Goal: Task Accomplishment & Management: Use online tool/utility

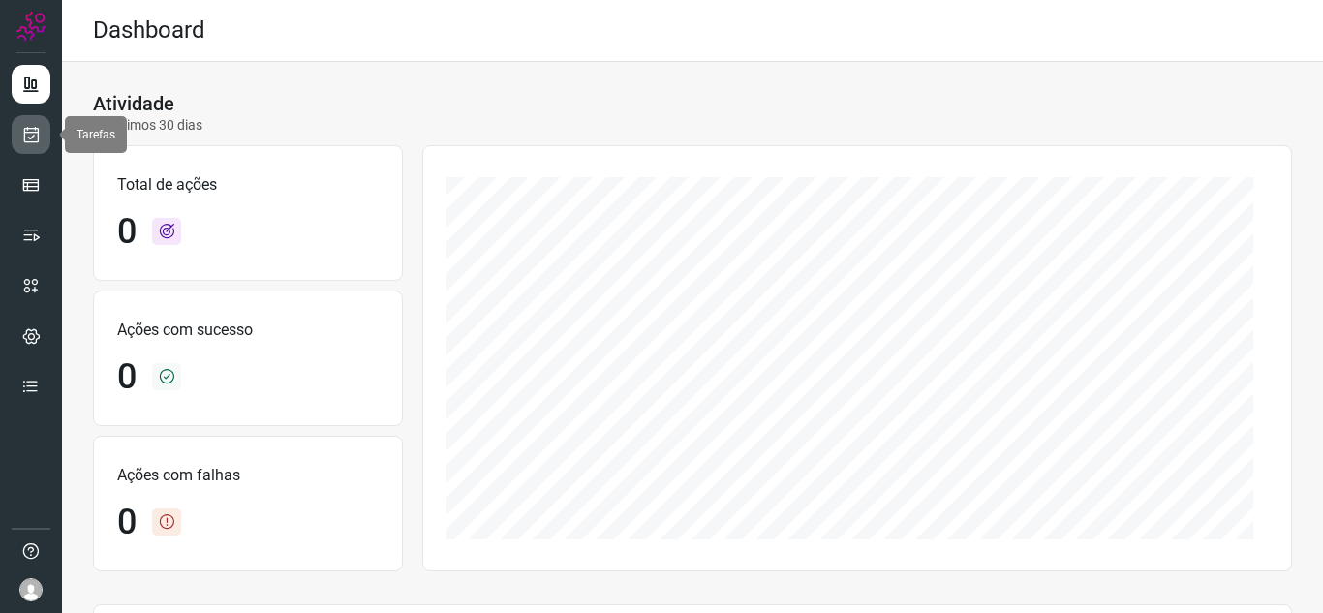
click at [40, 147] on link at bounding box center [31, 134] width 39 height 39
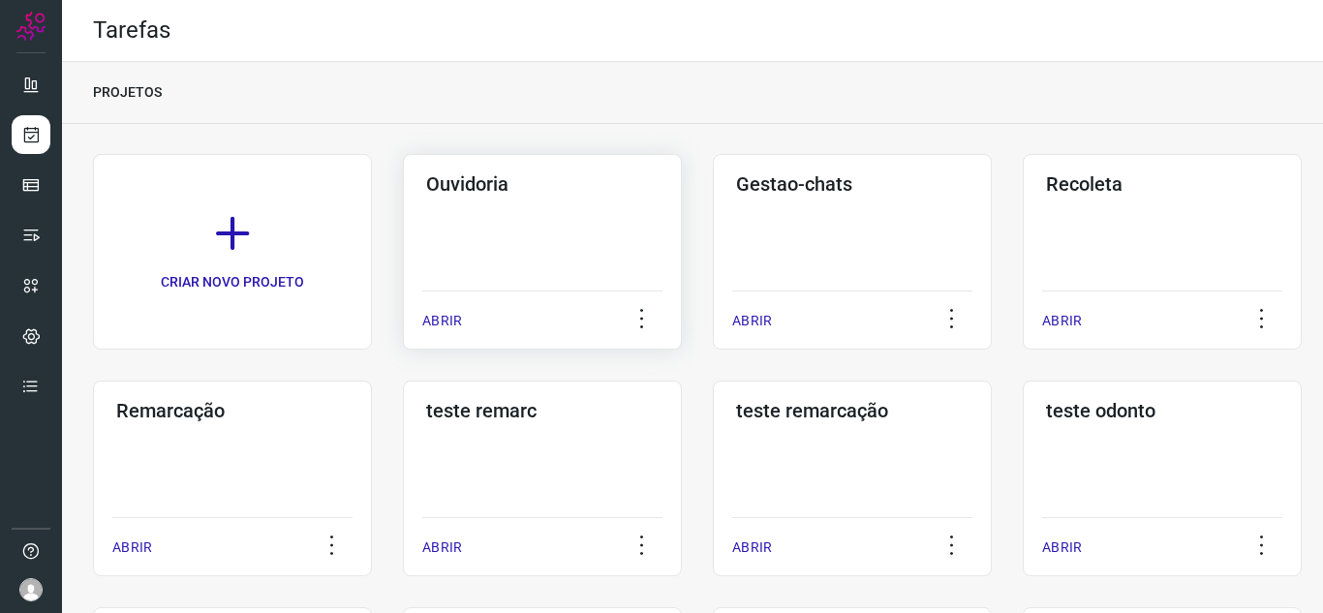
click at [450, 310] on div "ABRIR" at bounding box center [542, 315] width 240 height 48
click at [438, 318] on p "ABRIR" at bounding box center [442, 321] width 40 height 20
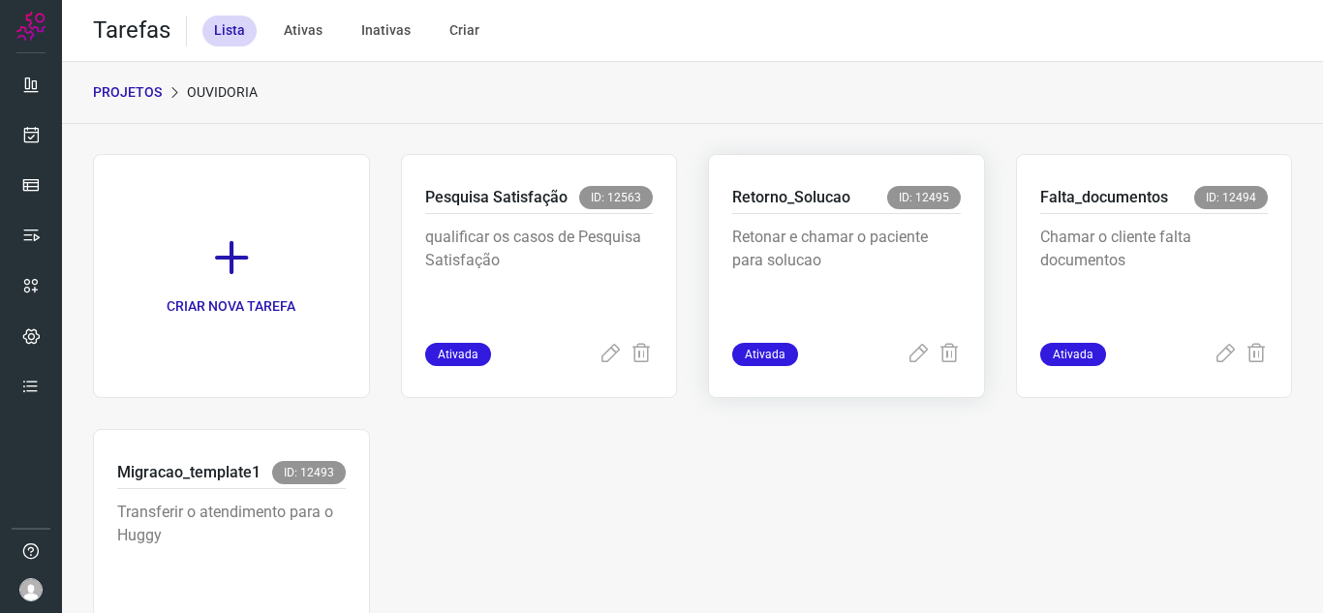
click at [909, 340] on div "Retonar e chamar o paciente para solucao" at bounding box center [846, 278] width 229 height 129
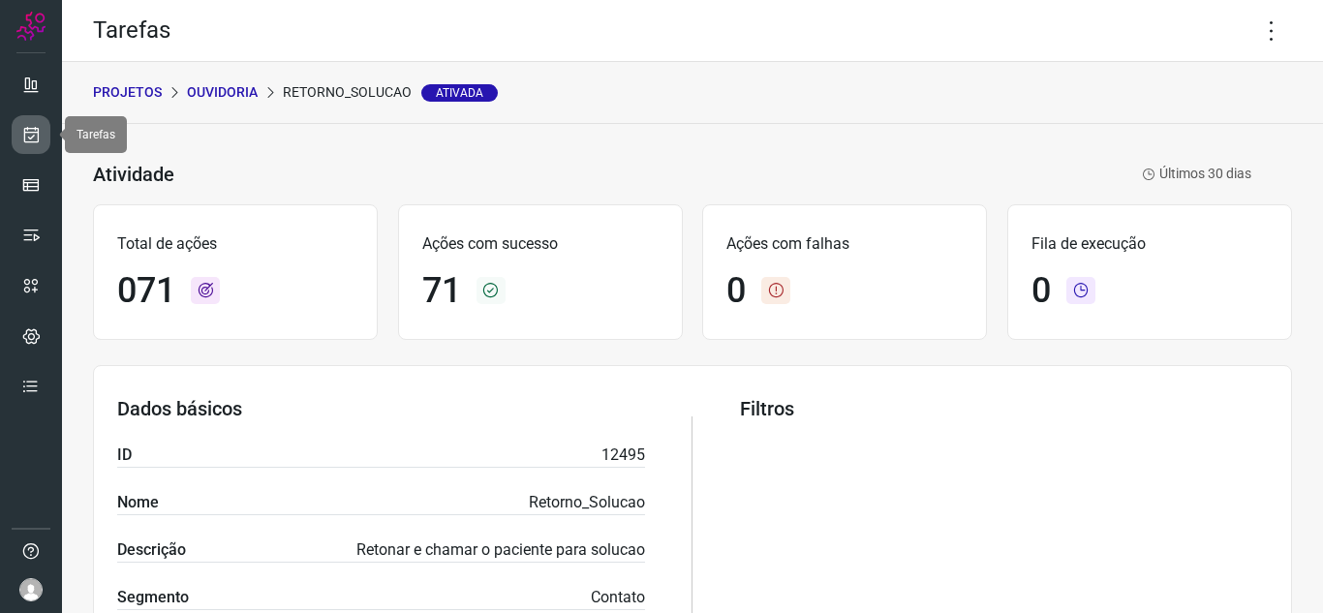
click at [34, 134] on icon at bounding box center [31, 134] width 20 height 19
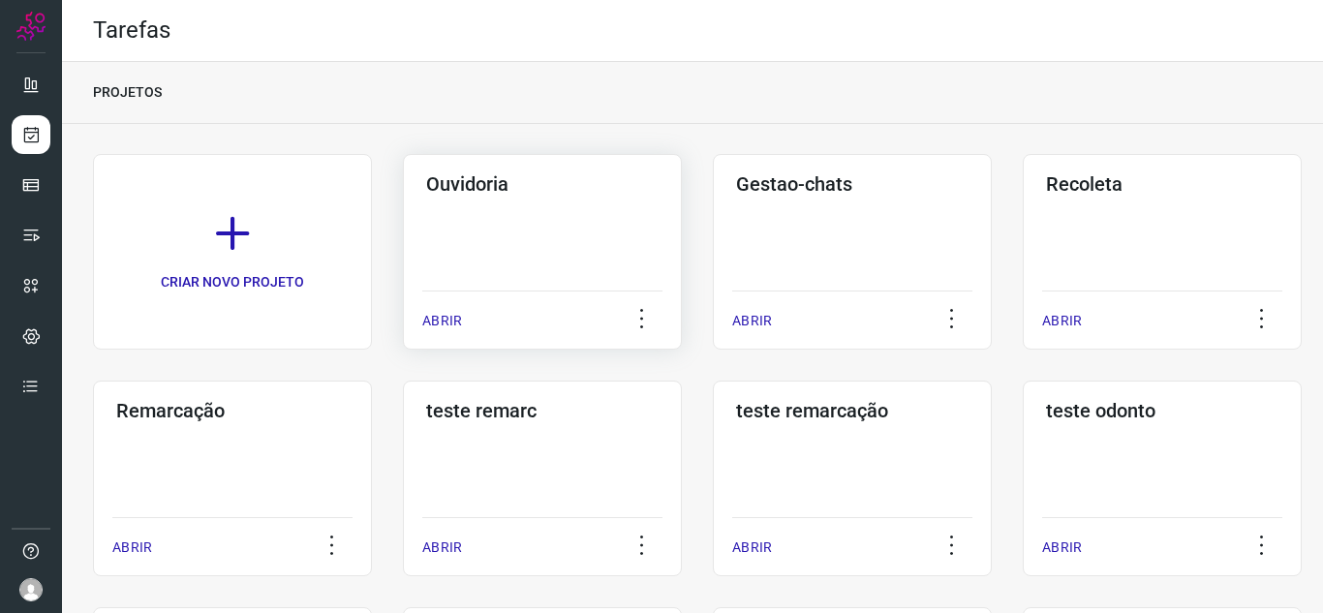
click at [451, 323] on p "ABRIR" at bounding box center [442, 321] width 40 height 20
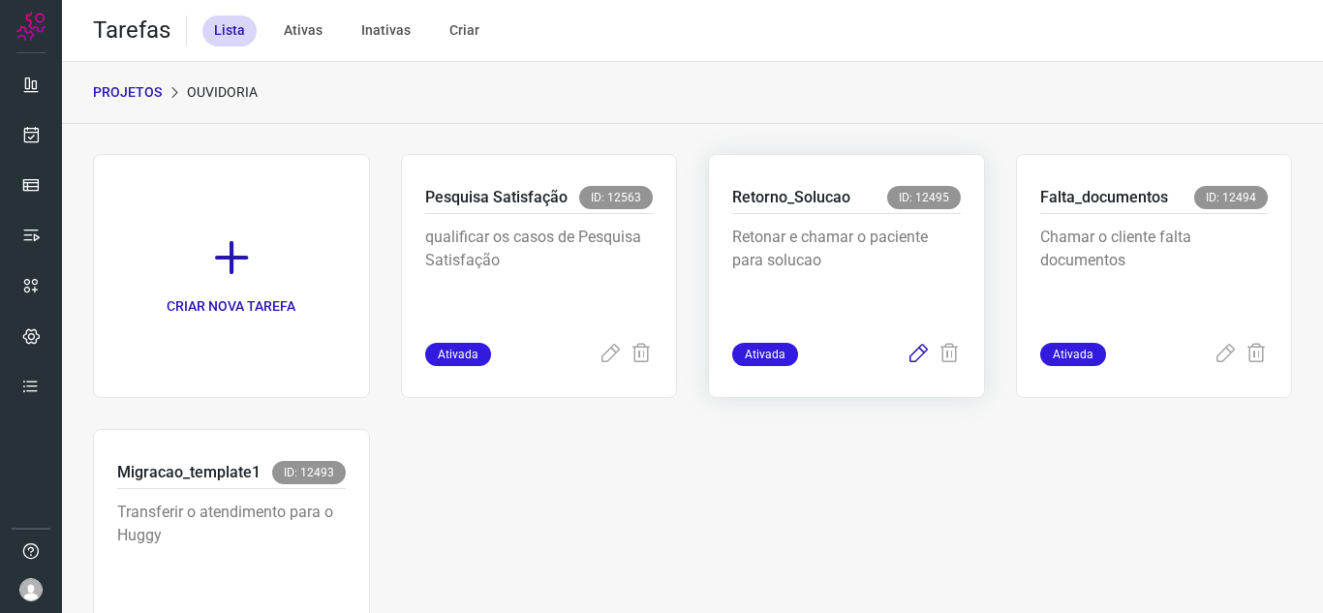
click at [907, 353] on icon at bounding box center [918, 354] width 23 height 23
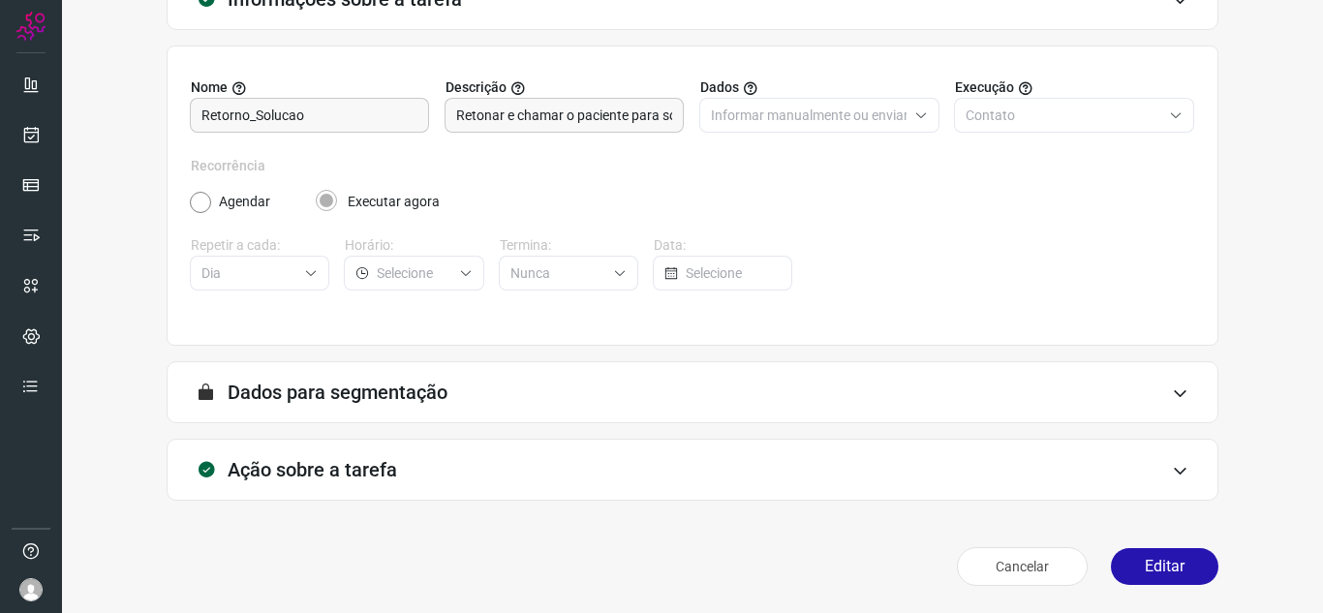
scroll to position [143, 0]
click at [1156, 570] on button "Editar" at bounding box center [1165, 566] width 108 height 37
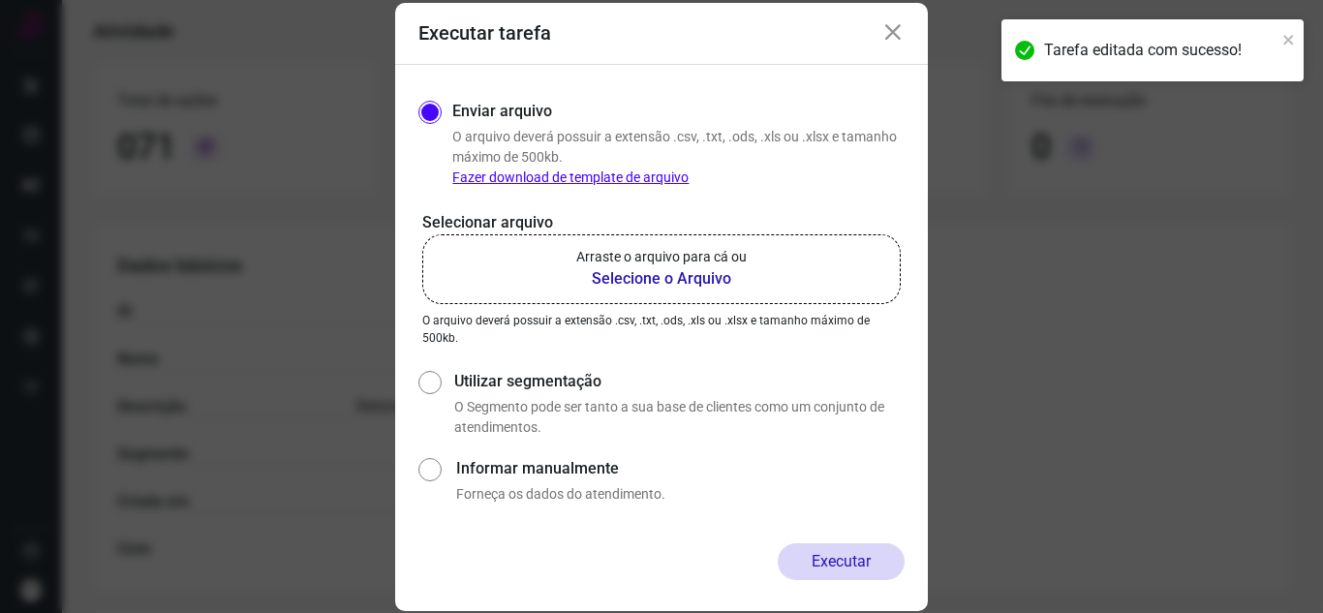
click at [644, 265] on p "Arraste o arquivo para cá ou" at bounding box center [661, 257] width 171 height 20
click at [0, 0] on input "Arraste o arquivo para cá ou Selecione o Arquivo" at bounding box center [0, 0] width 0 height 0
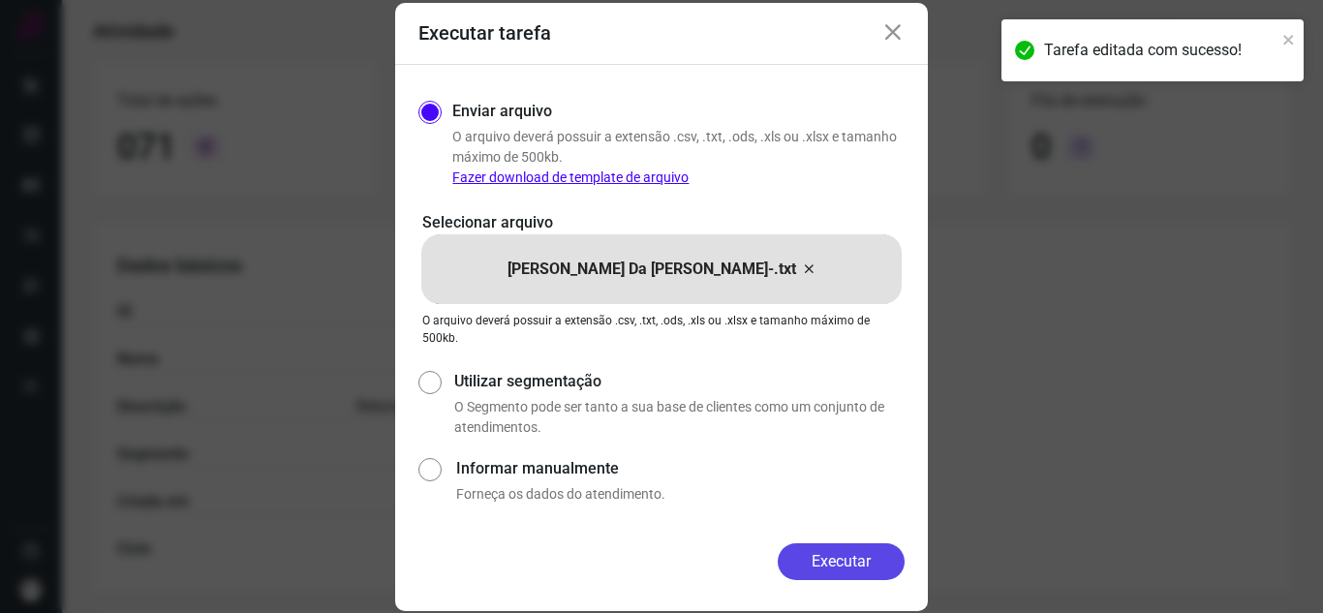
click at [849, 561] on button "Executar" at bounding box center [841, 561] width 127 height 37
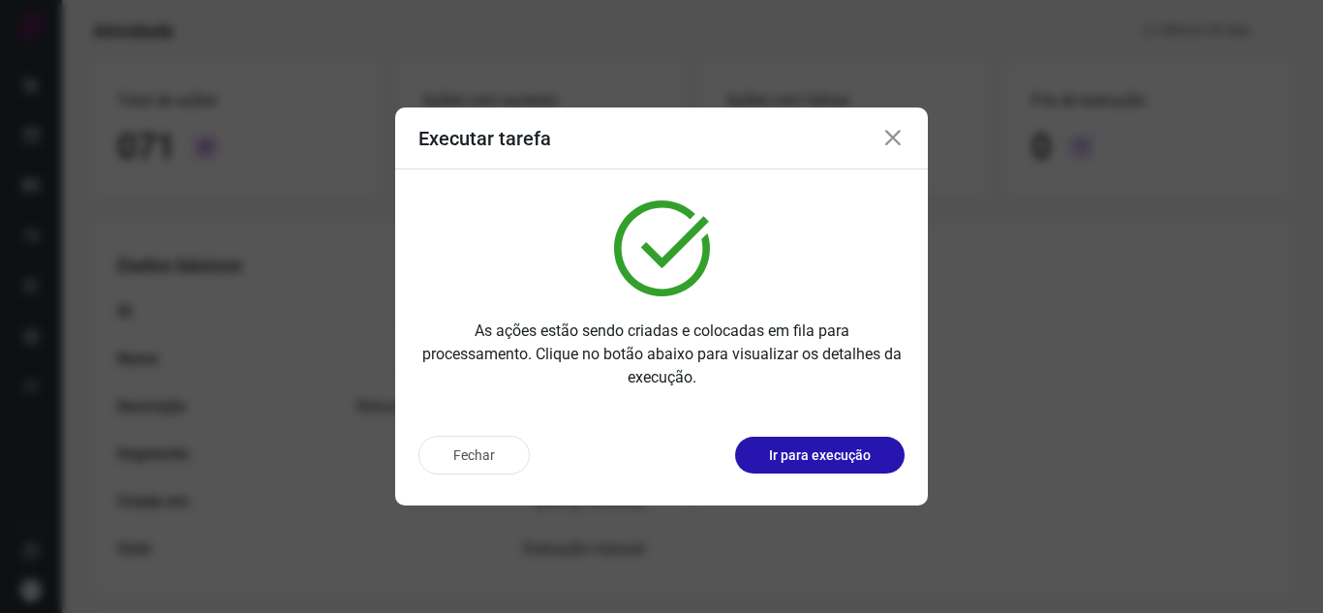
click at [852, 465] on p "Ir para execução" at bounding box center [820, 456] width 102 height 20
